Goal: Transaction & Acquisition: Purchase product/service

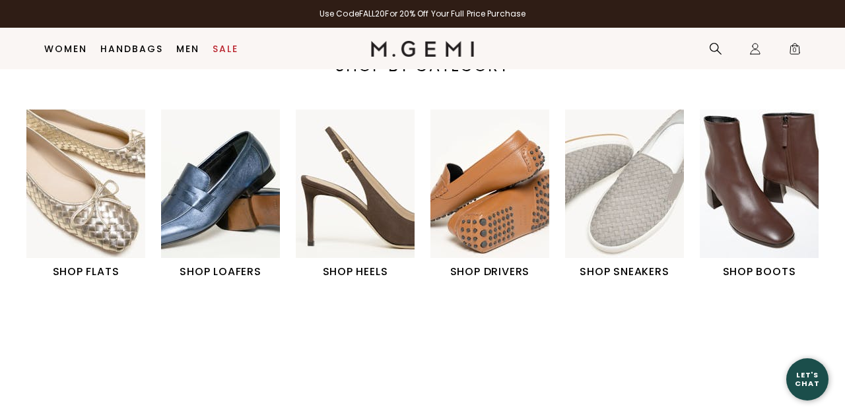
scroll to position [405, 0]
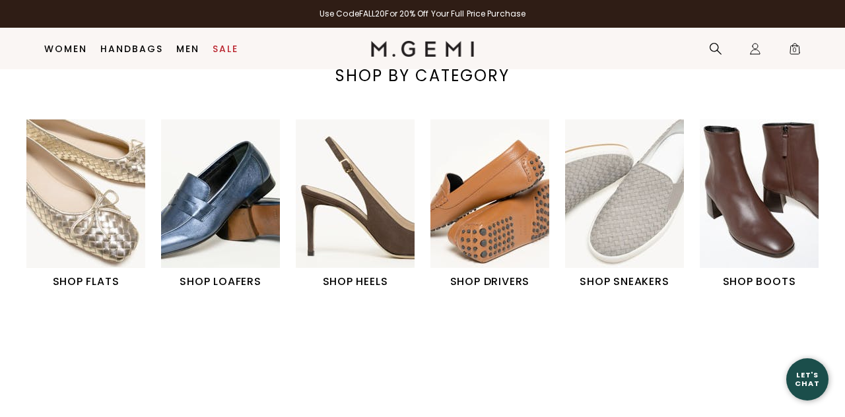
click at [86, 216] on img "1 / 6" at bounding box center [85, 193] width 119 height 149
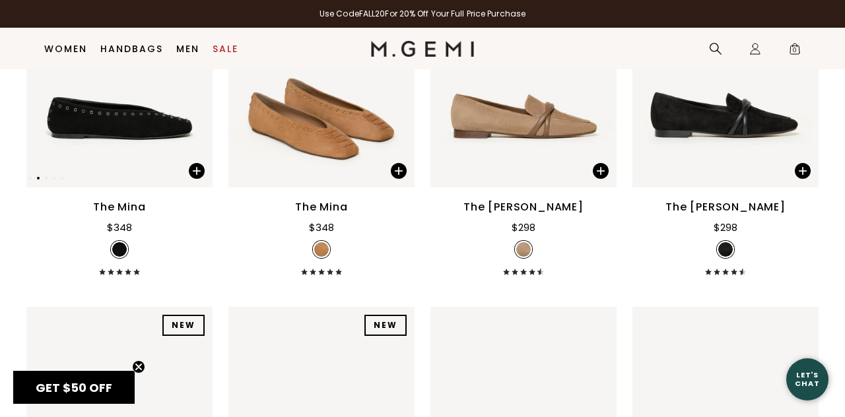
scroll to position [317, 0]
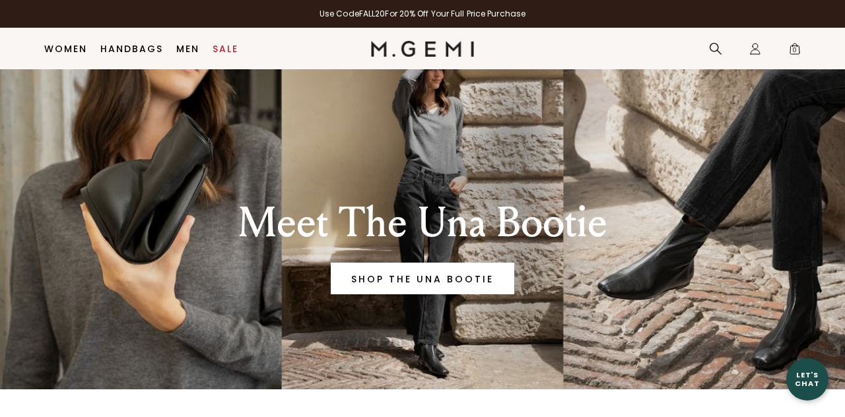
scroll to position [35, 0]
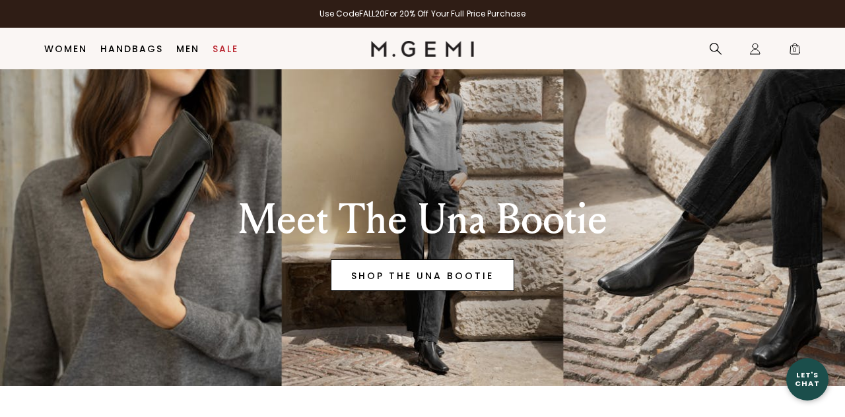
click at [408, 279] on link "SHOP THE UNA BOOTIE" at bounding box center [423, 275] width 184 height 32
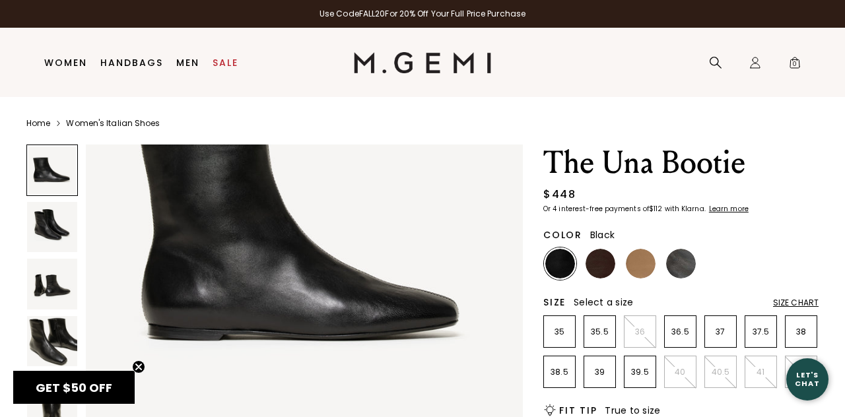
scroll to position [129, 0]
